Goal: Navigation & Orientation: Find specific page/section

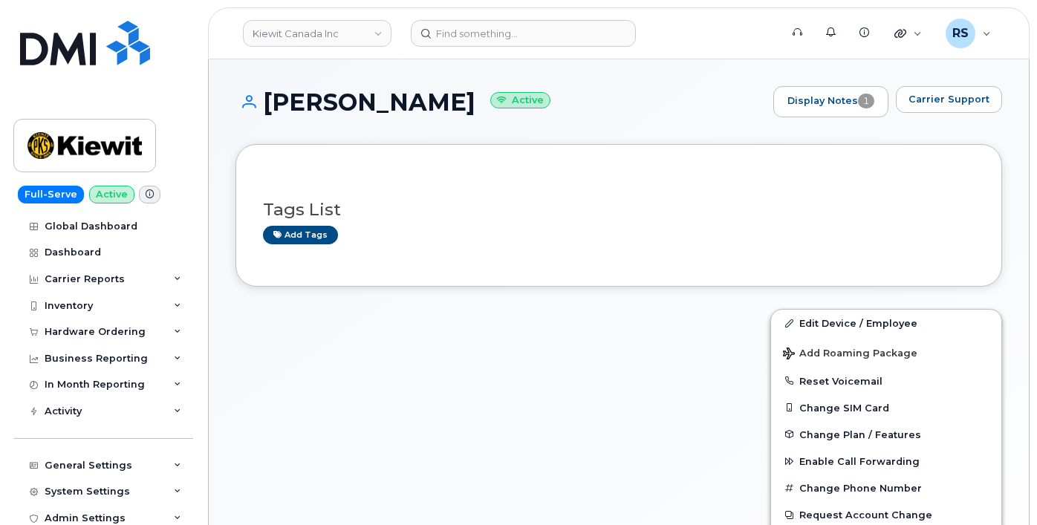
click at [7, 511] on div "Full-Serve Active Global Dashboard Dashboard Carrier Reports Monthly Billing Da…" at bounding box center [100, 262] width 201 height 525
click at [16, 509] on div "Admin Settings" at bounding box center [103, 518] width 180 height 27
click at [9, 510] on div "Full-Serve Active Global Dashboard Dashboard Carrier Reports Monthly Billing Da…" at bounding box center [100, 262] width 201 height 525
click at [7, 502] on div "Full-Serve Active Global Dashboard Dashboard Carrier Reports Monthly Billing Da…" at bounding box center [100, 262] width 201 height 525
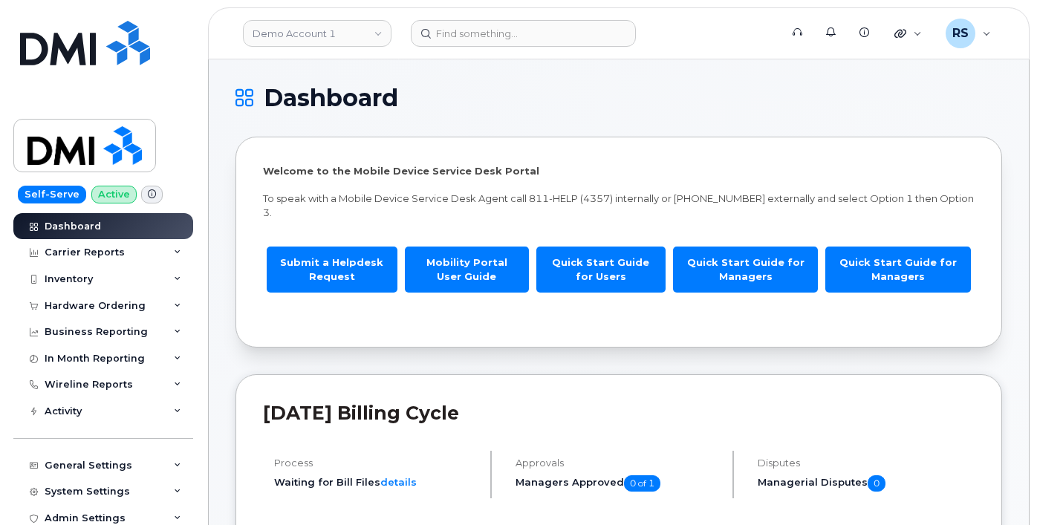
click at [727, 88] on h1 "Dashboard" at bounding box center [615, 98] width 759 height 24
